Goal: Task Accomplishment & Management: Manage account settings

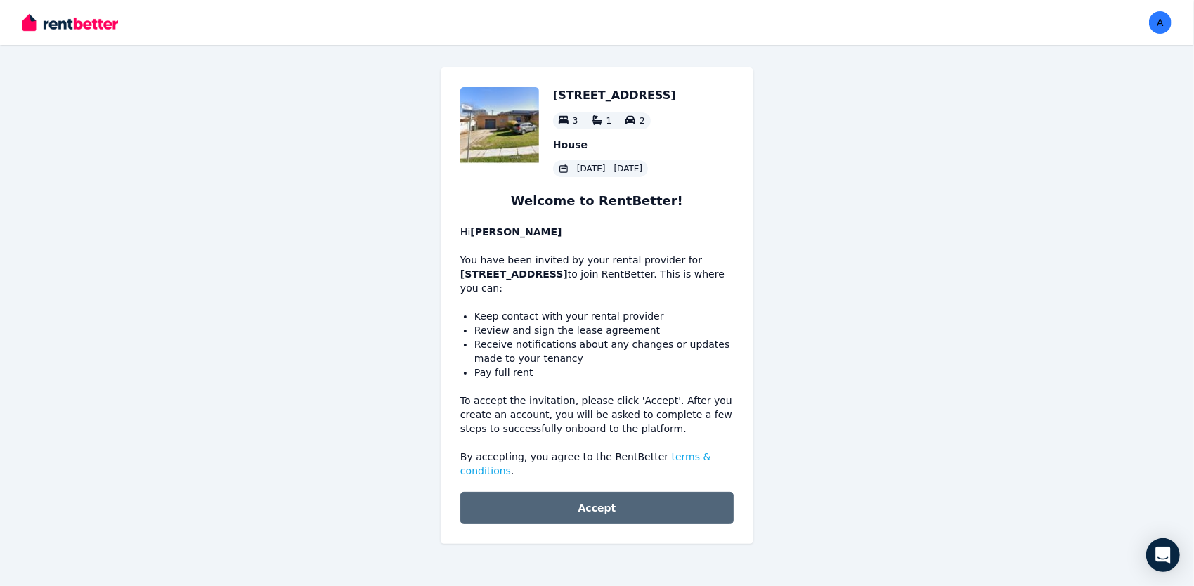
click at [606, 500] on button "Accept" at bounding box center [596, 508] width 273 height 32
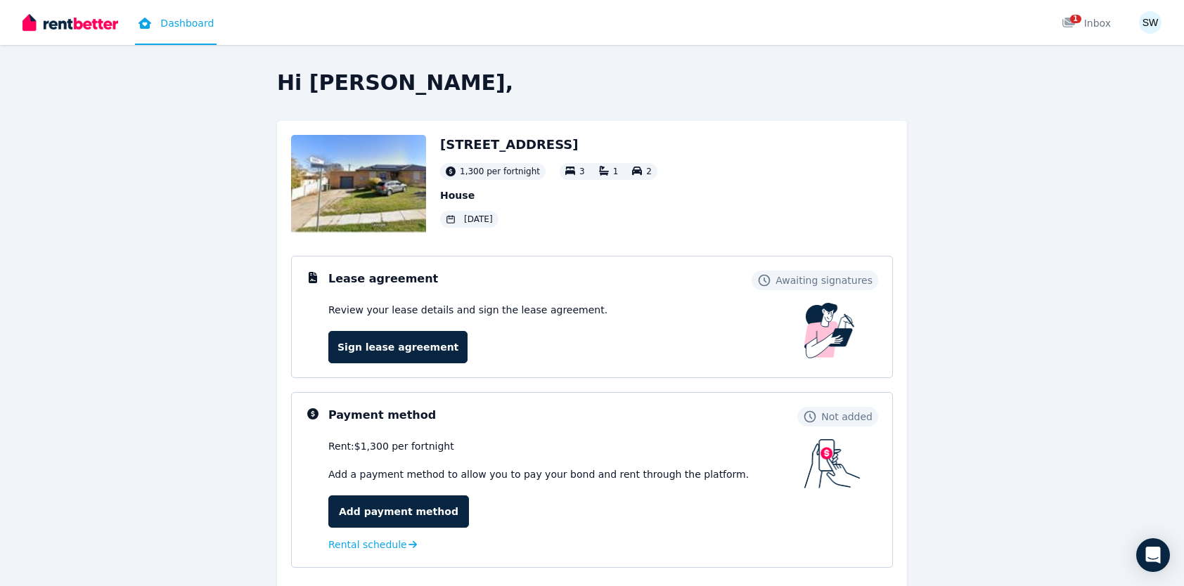
click at [742, 72] on h2 "Hi Samantha," at bounding box center [592, 82] width 630 height 25
click at [394, 354] on link "Sign lease agreement" at bounding box center [397, 347] width 139 height 32
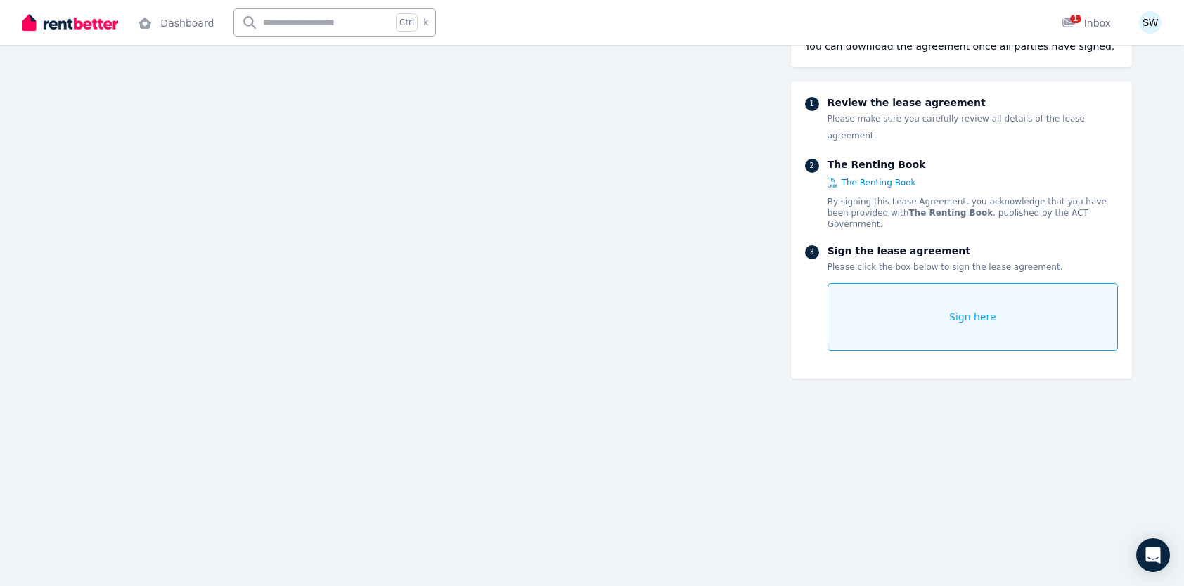
scroll to position [15464, 0]
click at [1073, 27] on icon at bounding box center [1068, 23] width 13 height 10
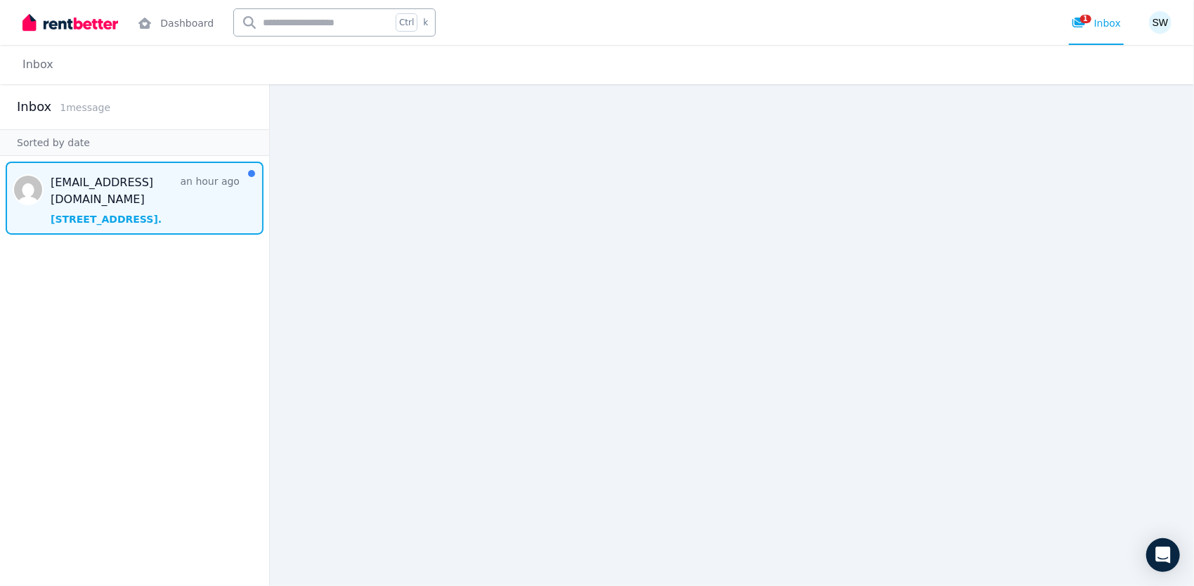
click at [160, 186] on span "Message list" at bounding box center [134, 198] width 269 height 73
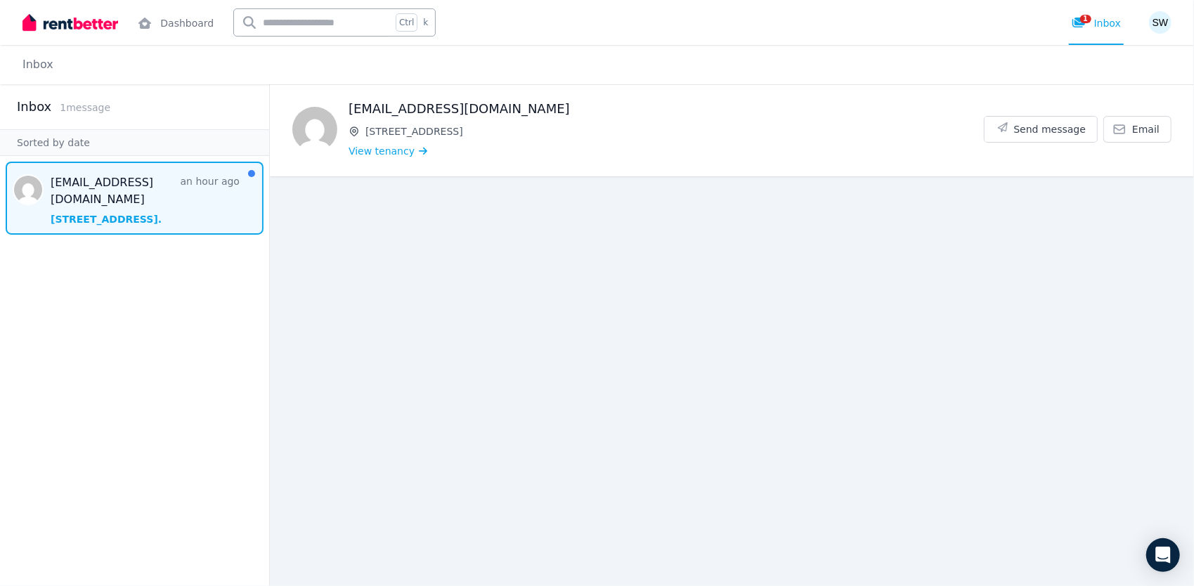
click at [603, 164] on div "rajnvijaya@gmail.com 96 Maribyrnong Ave, Kaleen View tenancy Send message Email" at bounding box center [732, 130] width 924 height 91
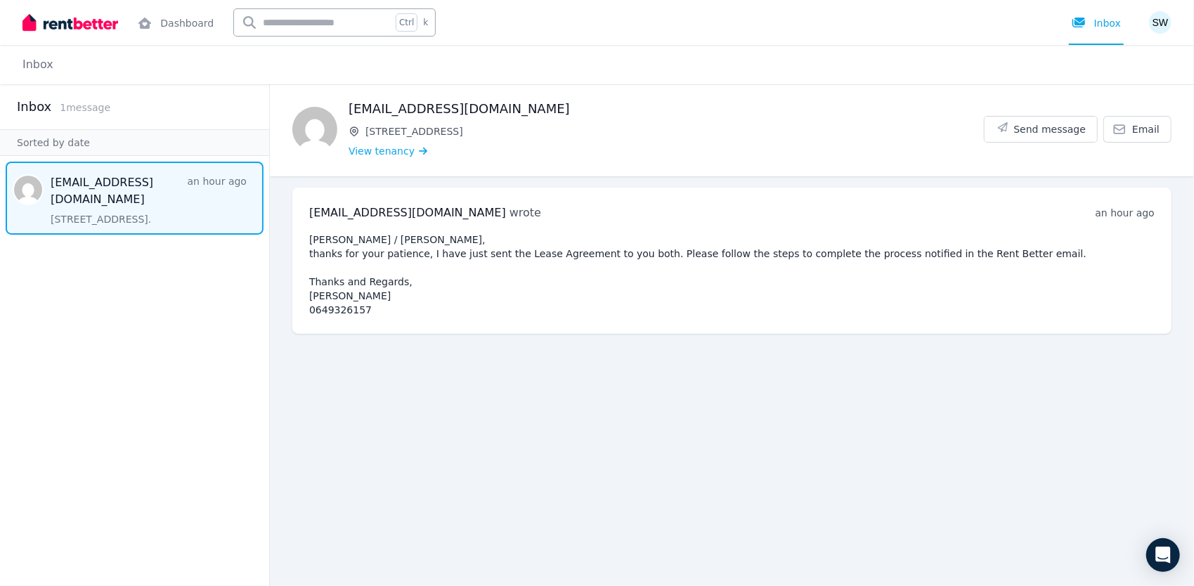
click at [488, 485] on main "Back rajnvijaya@gmail.com 96 Maribyrnong Ave, Kaleen View tenancy Send message …" at bounding box center [732, 335] width 924 height 502
click at [892, 398] on main "Back rajnvijaya@gmail.com 96 Maribyrnong Ave, Kaleen View tenancy Send message …" at bounding box center [732, 335] width 924 height 502
click at [647, 181] on ul "[EMAIL_ADDRESS][DOMAIN_NAME] wrote an hour ago 8:03 pm [DATE][DATE] [PERSON_NAM…" at bounding box center [732, 260] width 924 height 169
